Goal: Information Seeking & Learning: Learn about a topic

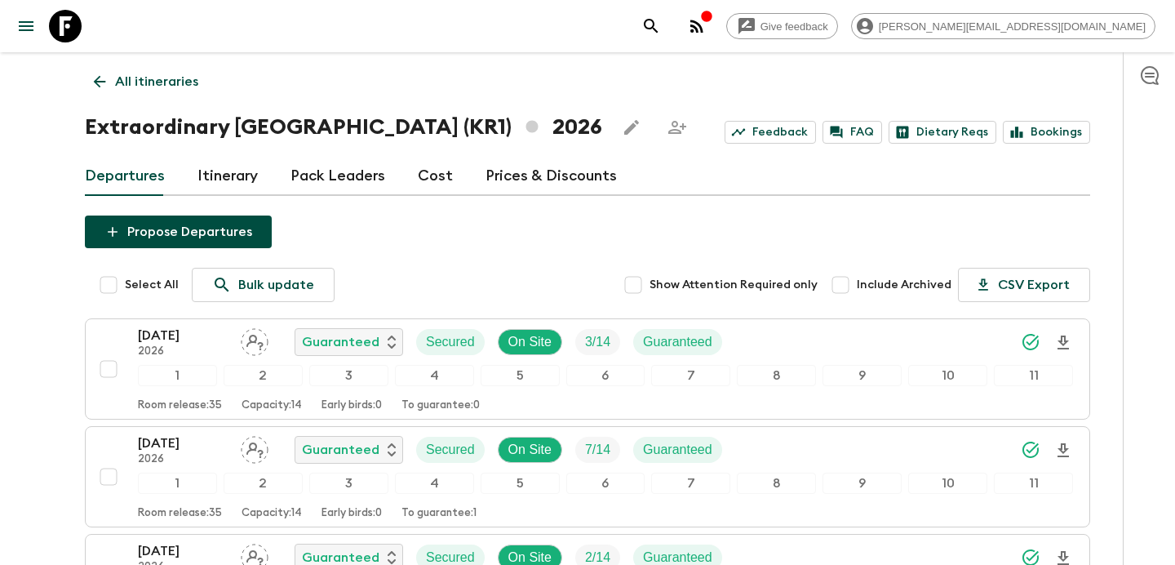
click at [151, 78] on p "All itineraries" at bounding box center [156, 82] width 83 height 20
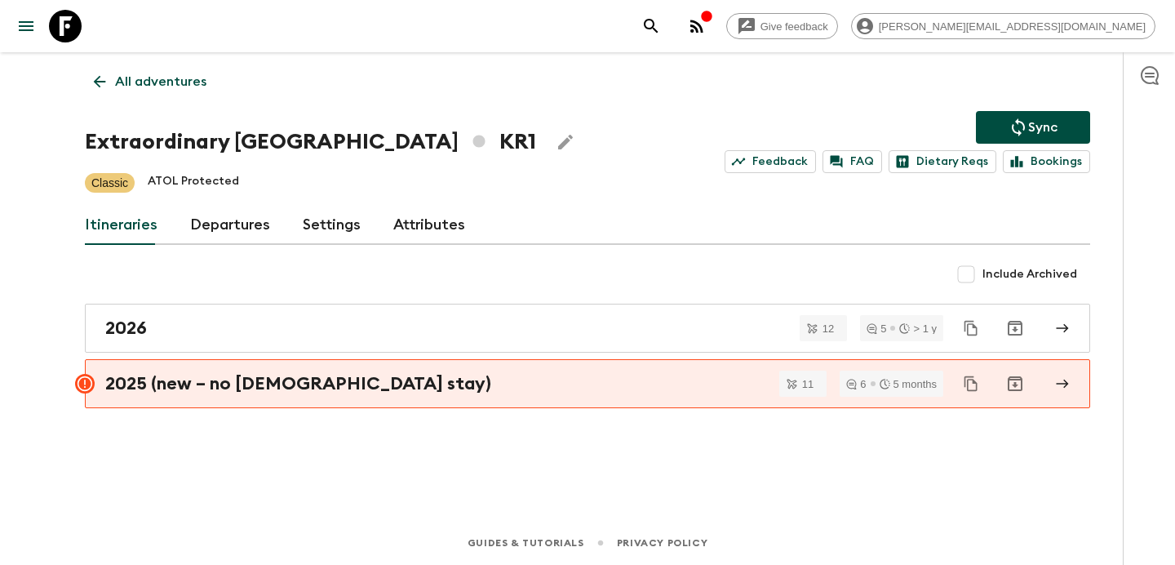
click at [151, 78] on p "All adventures" at bounding box center [160, 82] width 91 height 20
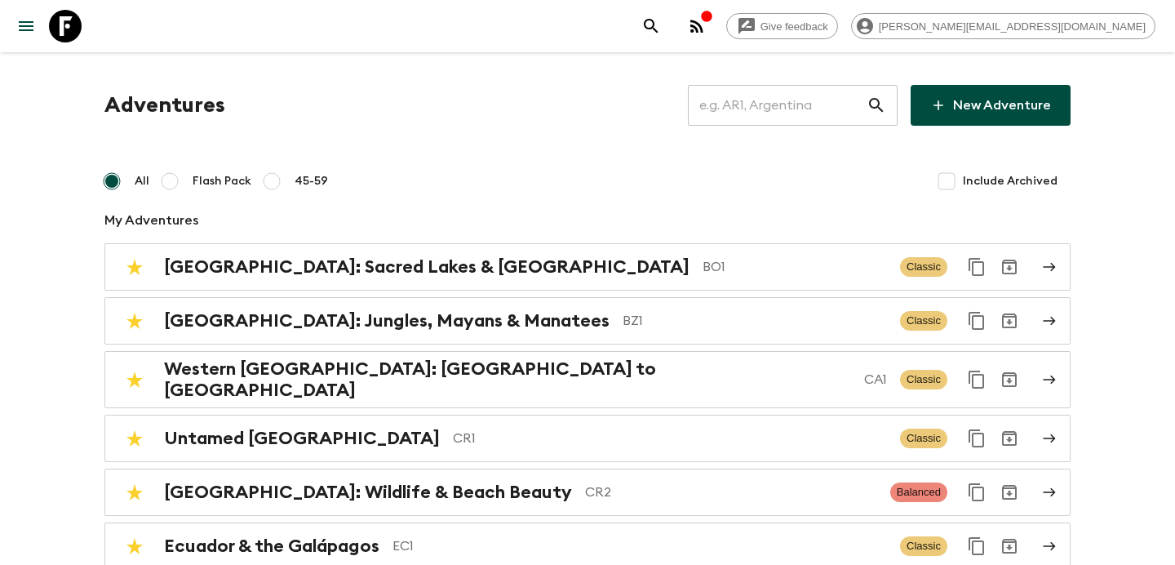
click at [786, 112] on input "text" at bounding box center [777, 105] width 179 height 46
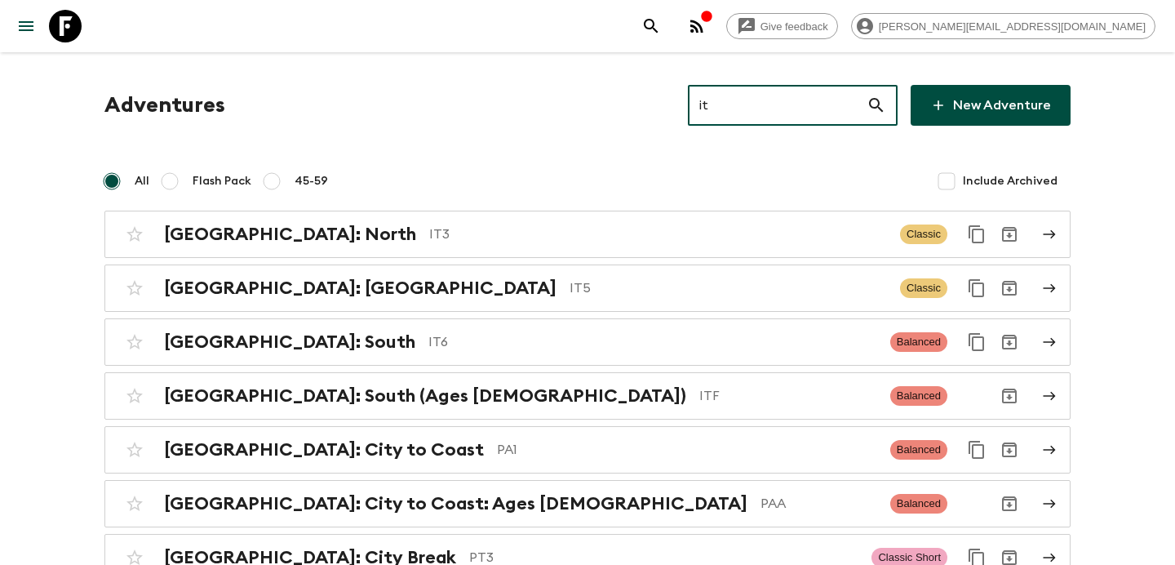
type input "it5"
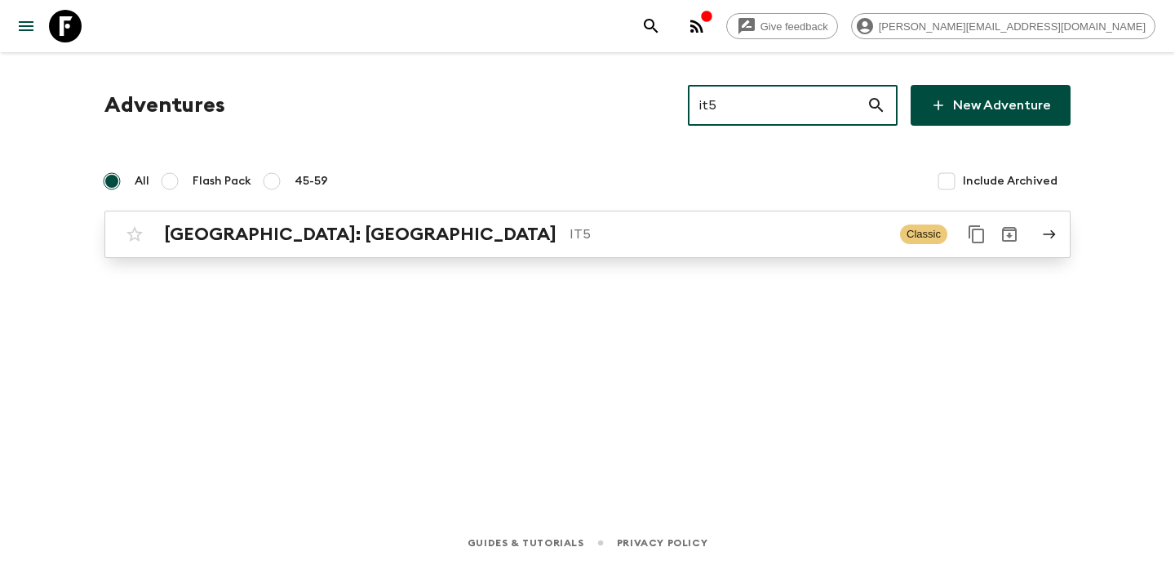
click at [613, 242] on p "IT5" at bounding box center [727, 234] width 317 height 20
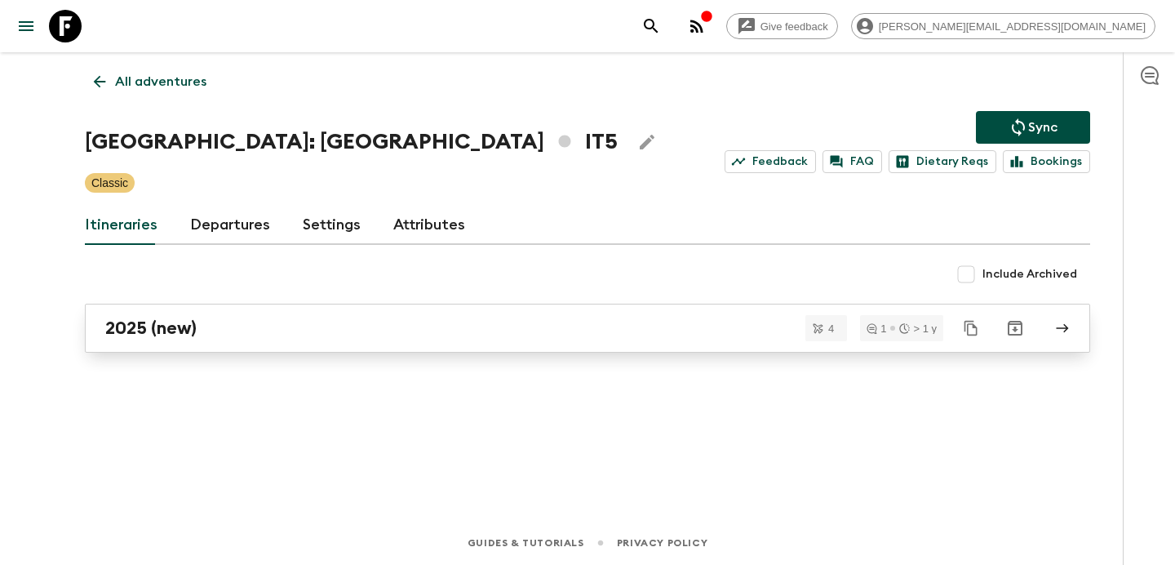
click at [538, 325] on div "2025 (new)" at bounding box center [571, 327] width 933 height 21
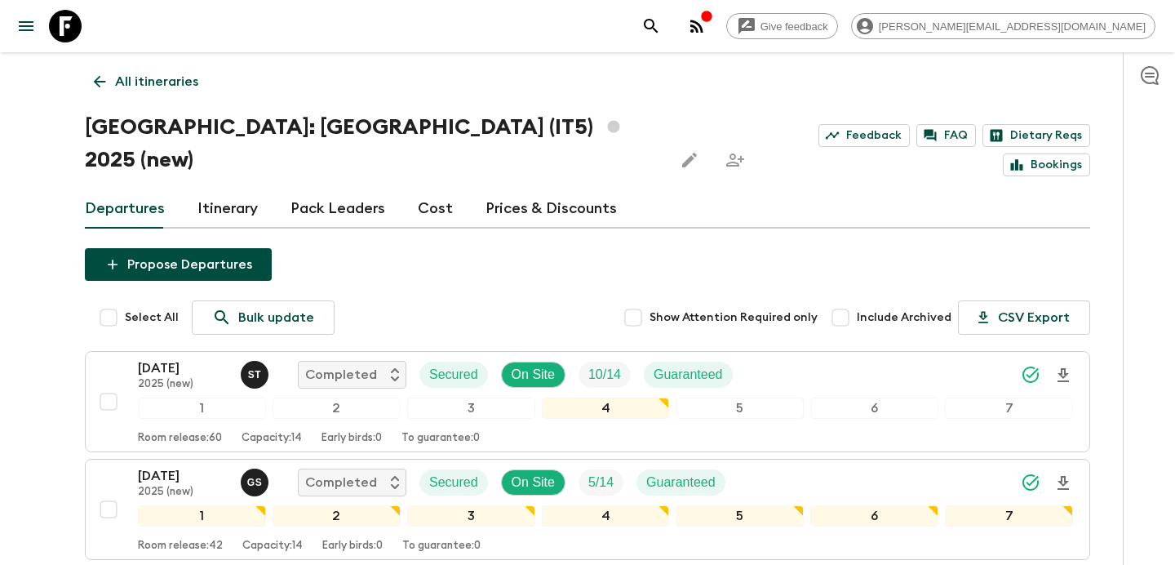
click at [210, 189] on link "Itinerary" at bounding box center [227, 208] width 60 height 39
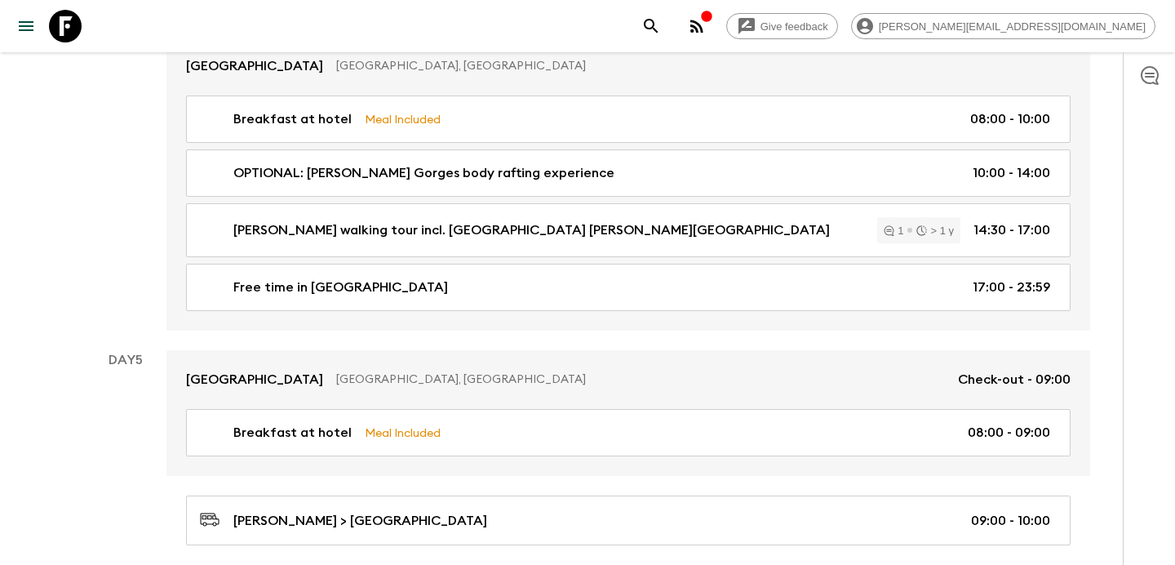
scroll to position [1484, 0]
